Goal: Task Accomplishment & Management: Manage account settings

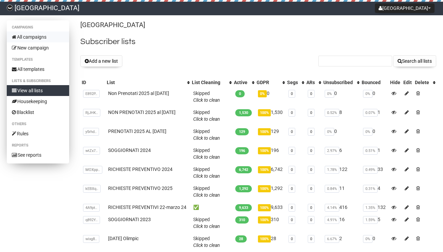
click at [36, 36] on link "All campaigns" at bounding box center [38, 37] width 62 height 11
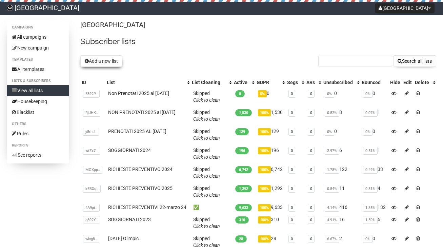
click at [105, 60] on button "Add a new list" at bounding box center [101, 61] width 42 height 12
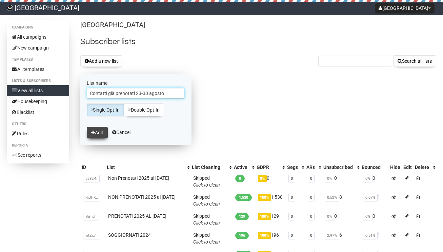
type input "Contatti già prenotati 23-30 agosto"
click at [96, 130] on button "Add" at bounding box center [97, 133] width 21 height 12
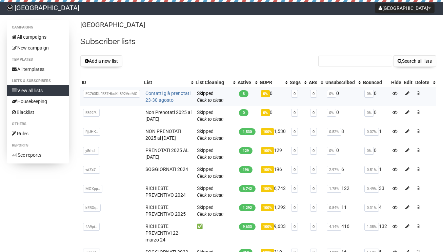
click at [179, 92] on link "Contatti già prenotati 23-30 agosto" at bounding box center [167, 97] width 45 height 12
